Goal: Use online tool/utility

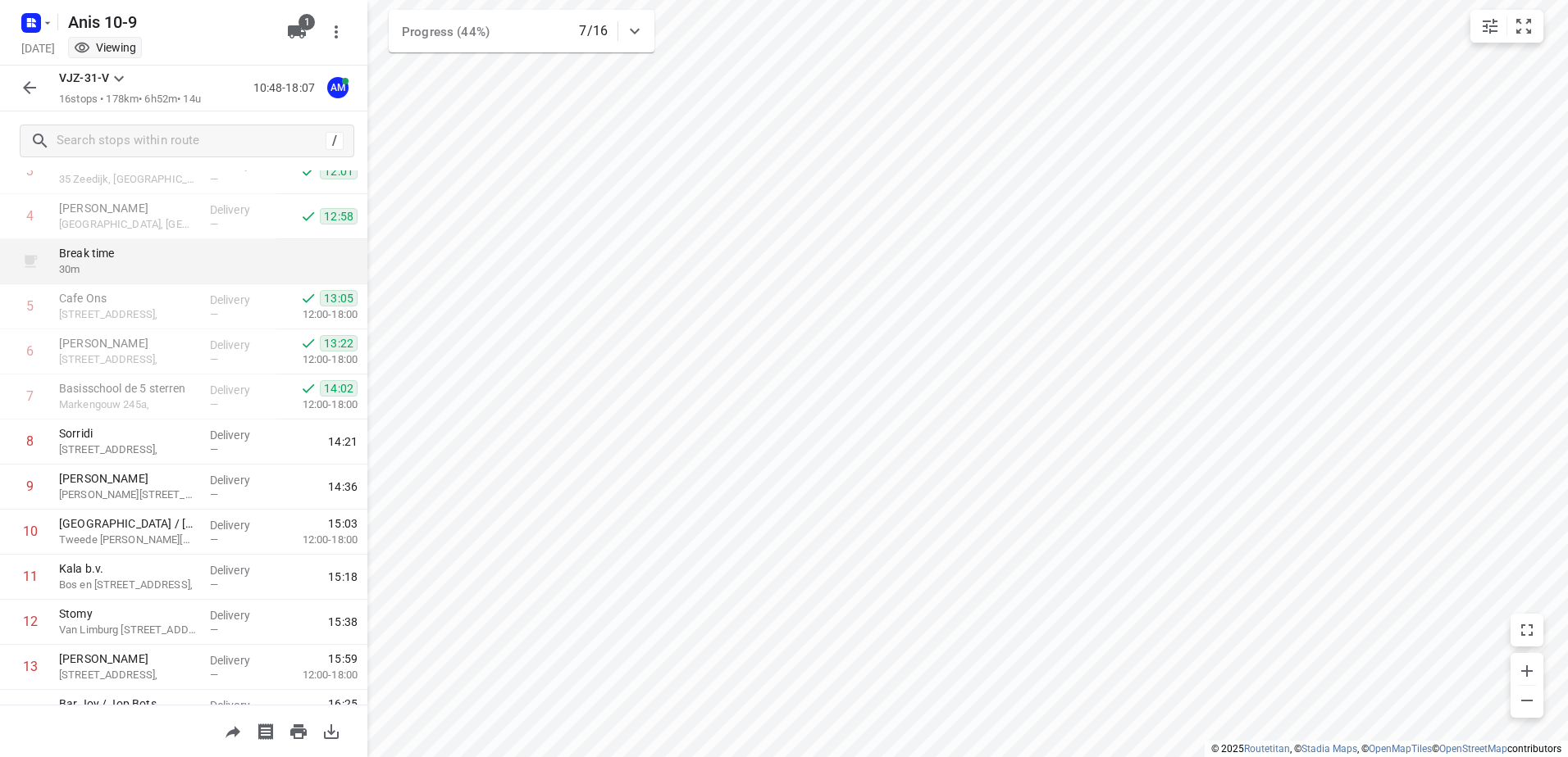
scroll to position [359, 0]
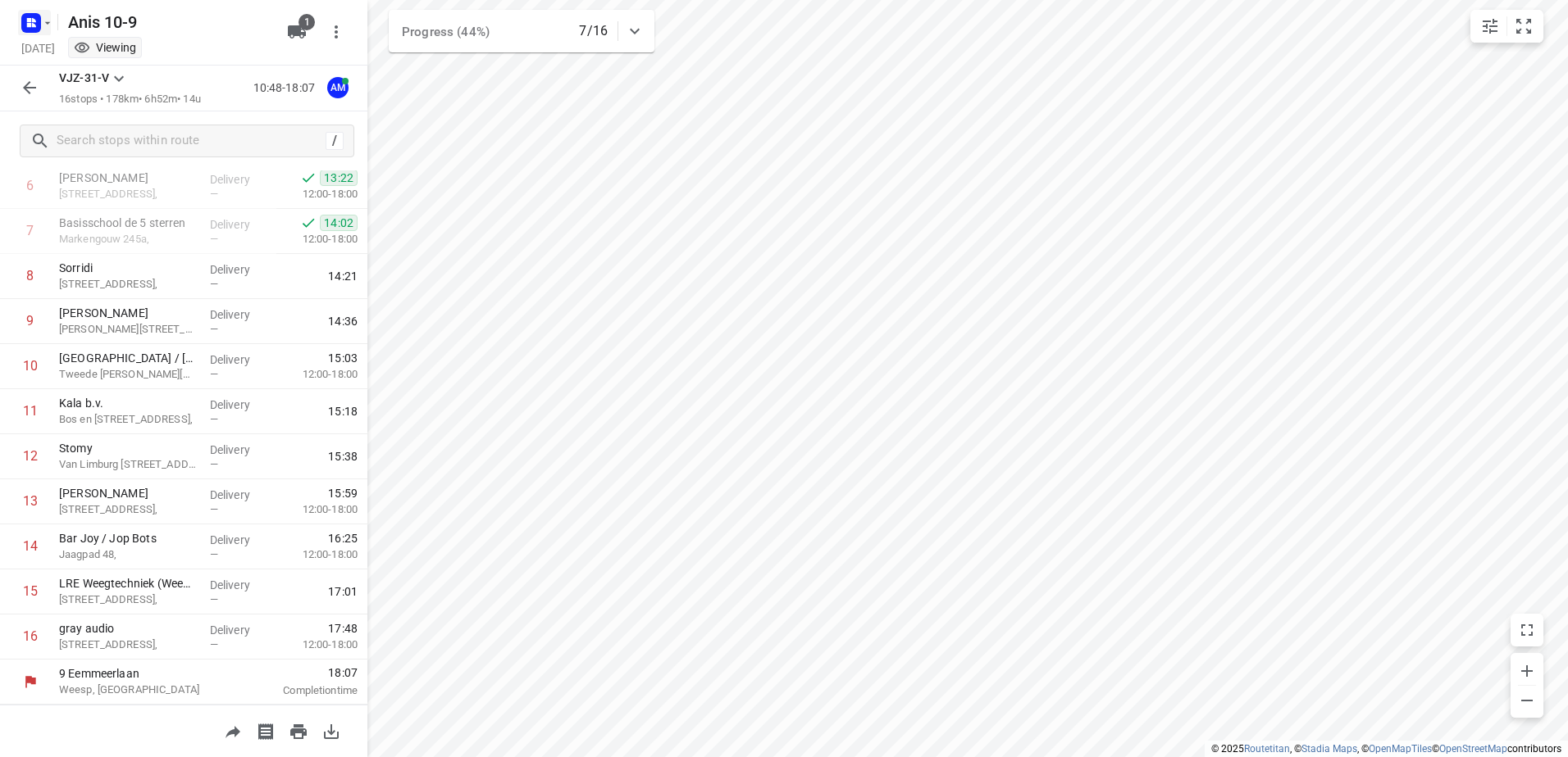
click at [41, 10] on icon "button" at bounding box center [31, 22] width 26 height 26
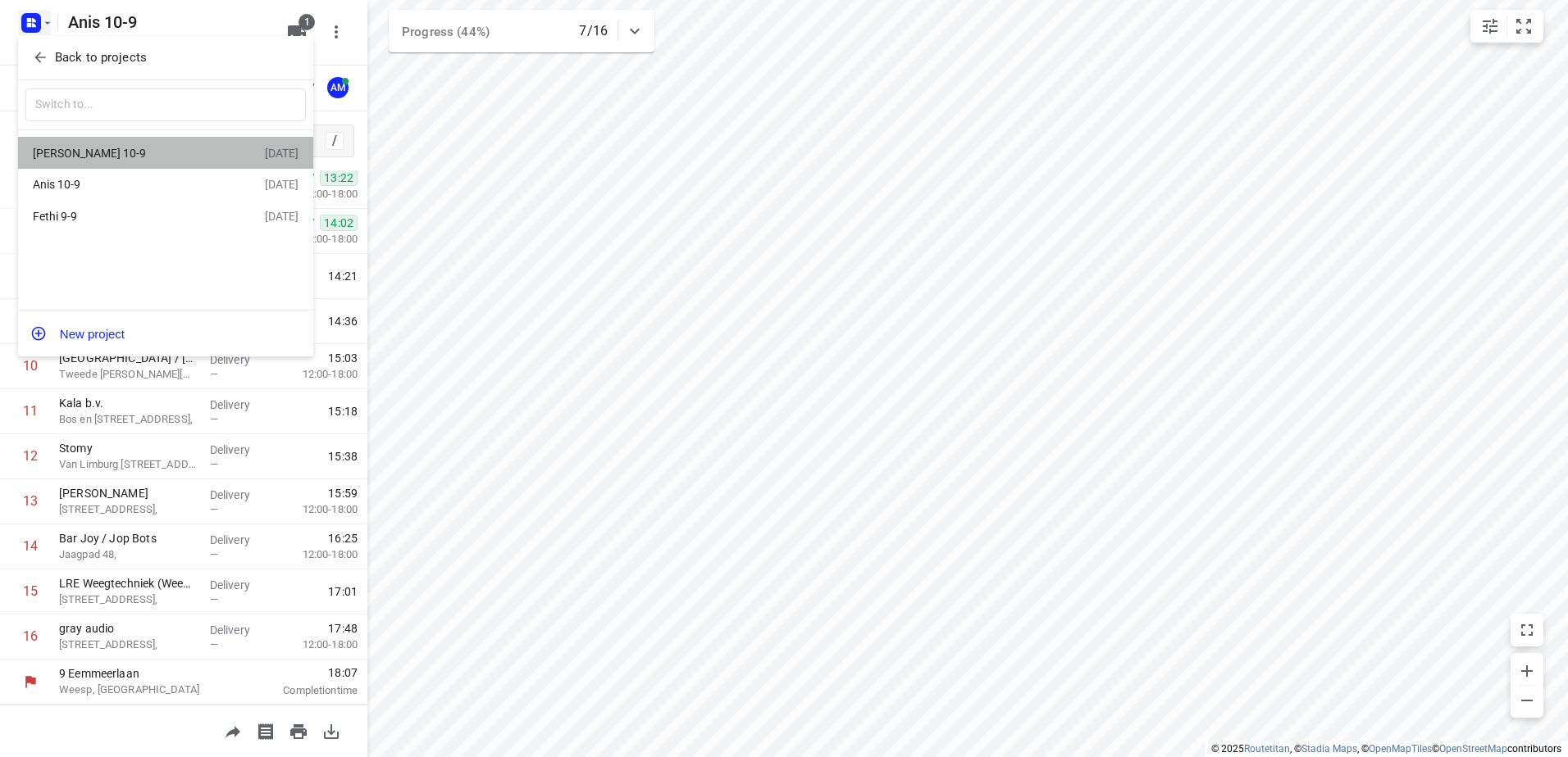
click at [117, 161] on div "[PERSON_NAME] 10-9" at bounding box center [149, 153] width 232 height 19
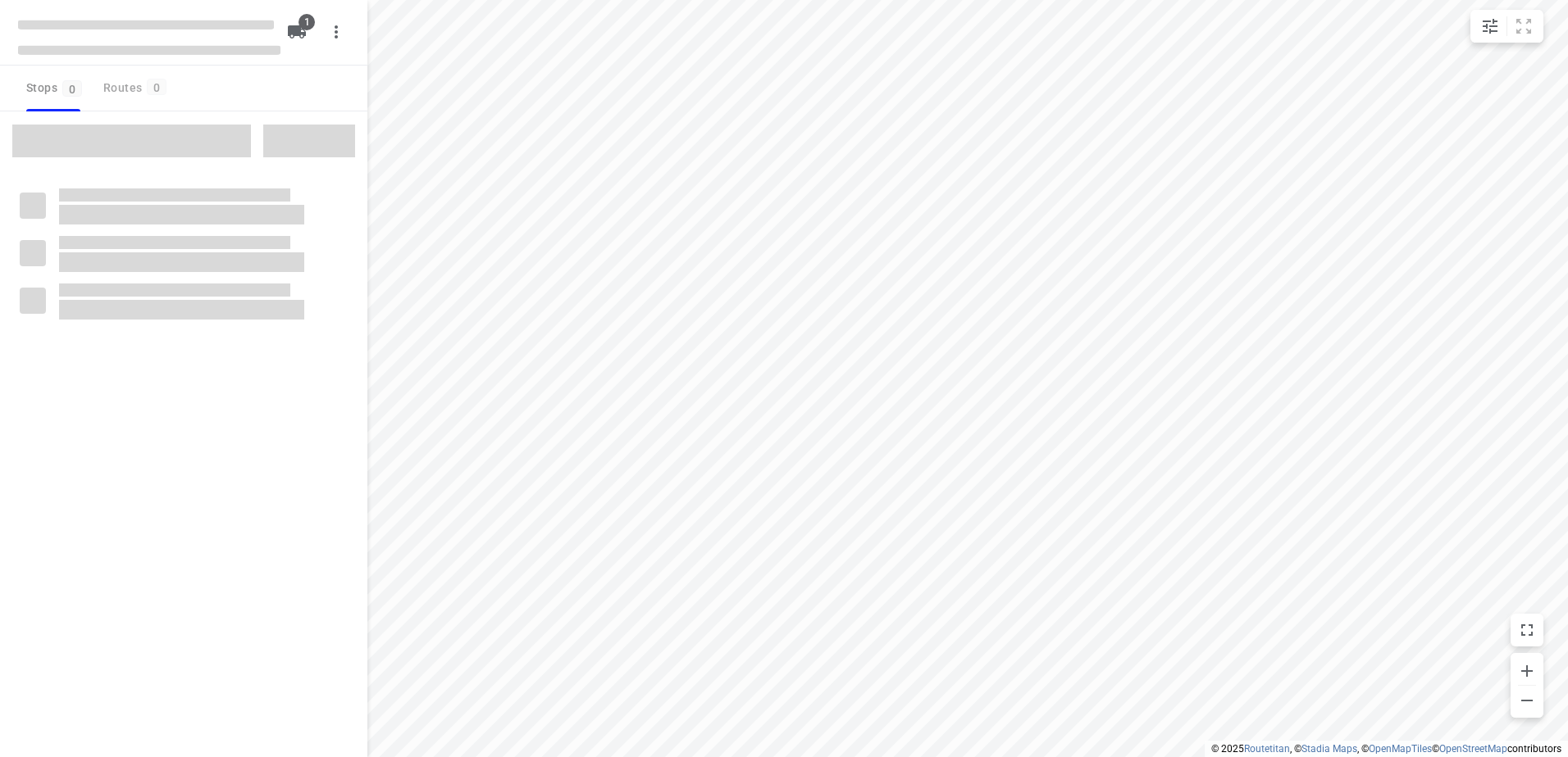
type input "distance"
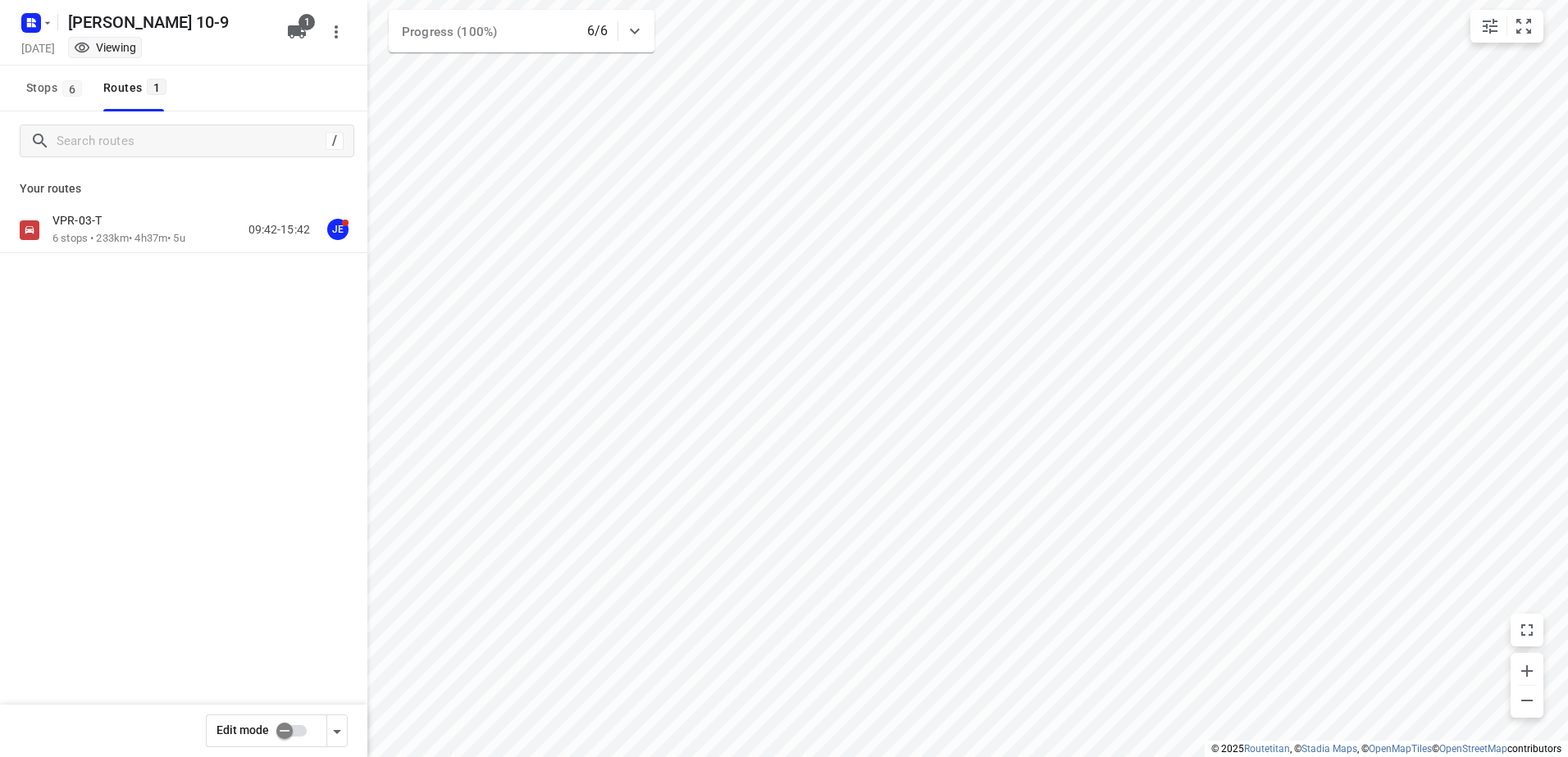
click at [106, 255] on div "VPR-03-T 6 stops • 233km • 4h37m • 5u 09:42-15:42 JE" at bounding box center [183, 288] width 367 height 161
click at [115, 233] on p "6 stops • 233km • 4h37m • 5u" at bounding box center [118, 239] width 133 height 16
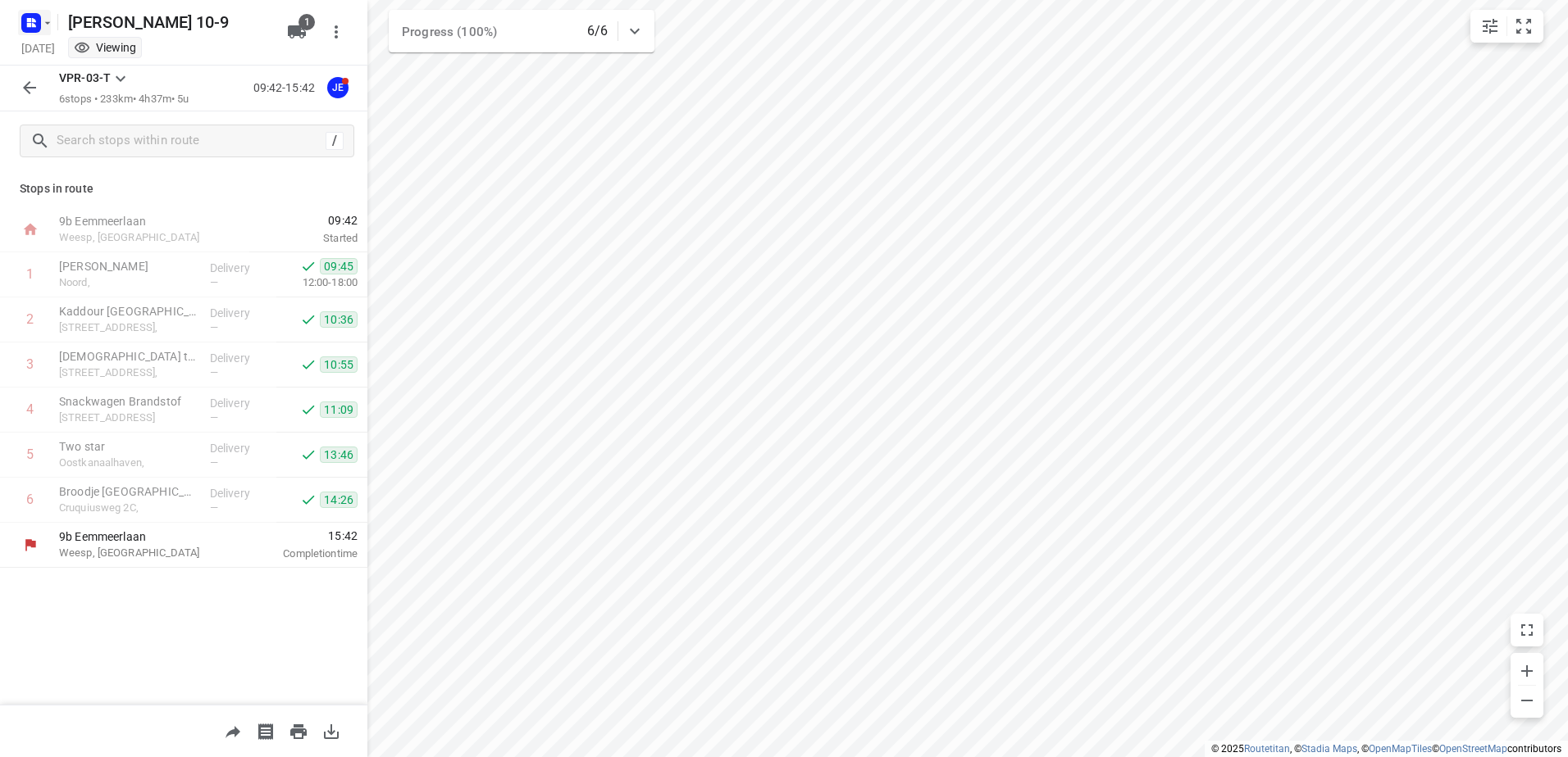
click at [45, 27] on icon "button" at bounding box center [48, 23] width 14 height 14
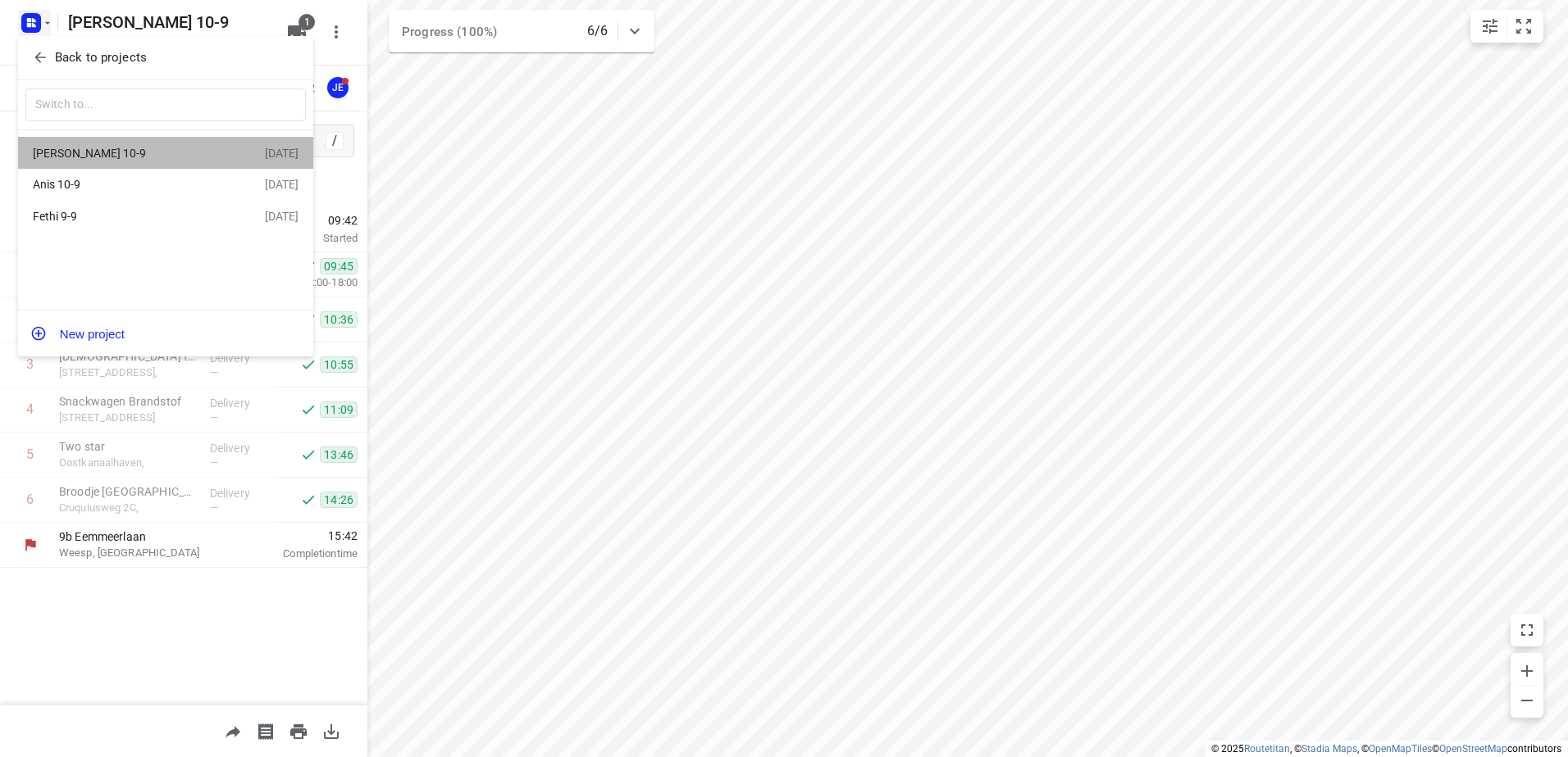
click at [114, 148] on div "[PERSON_NAME] 10-9" at bounding box center [127, 153] width 188 height 14
